Goal: Task Accomplishment & Management: Manage account settings

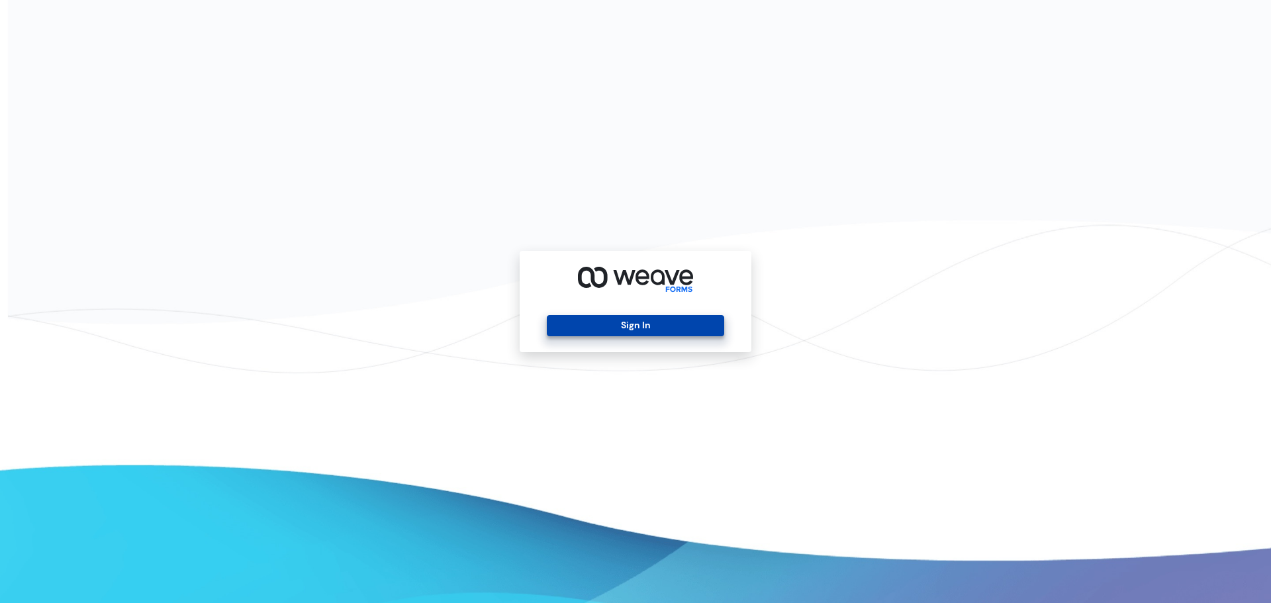
click at [593, 328] on button "Sign In" at bounding box center [635, 325] width 177 height 21
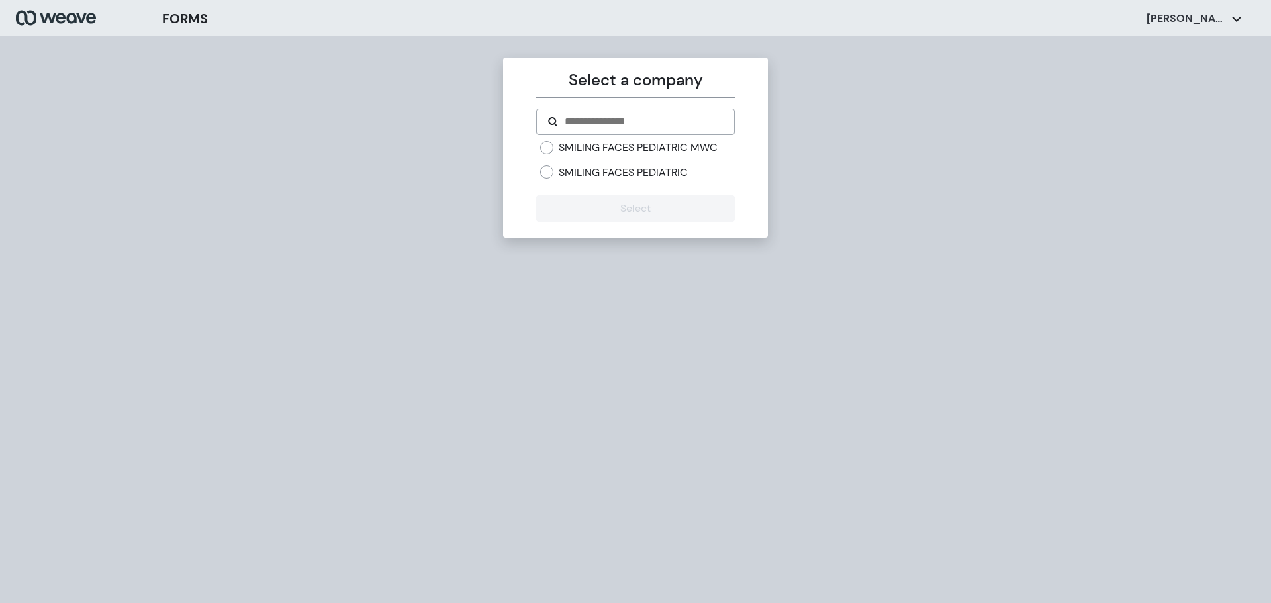
click at [646, 157] on div "SMILING FACES PEDIATRIC MWC SMILING FACES PEDIATRIC" at bounding box center [637, 159] width 194 height 39
drag, startPoint x: 618, startPoint y: 151, endPoint x: 521, endPoint y: 154, distance: 96.7
click at [615, 151] on label "SMILING FACES PEDIATRIC MWC" at bounding box center [638, 147] width 159 height 15
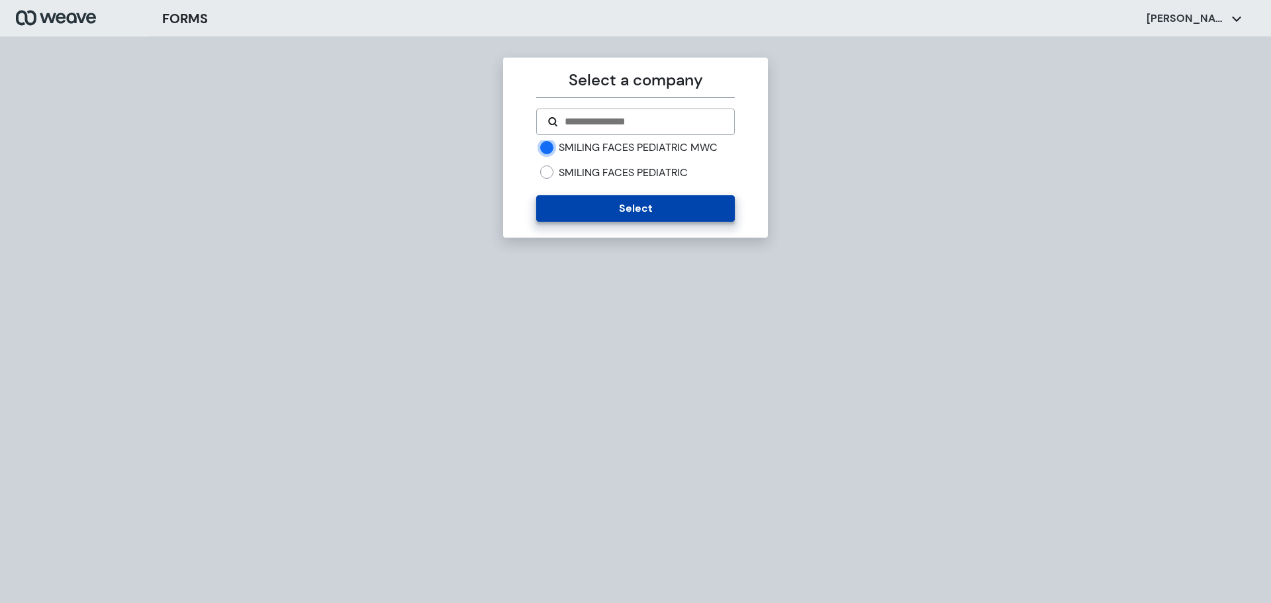
click at [621, 211] on button "Select" at bounding box center [635, 208] width 198 height 26
